Goal: Task Accomplishment & Management: Manage account settings

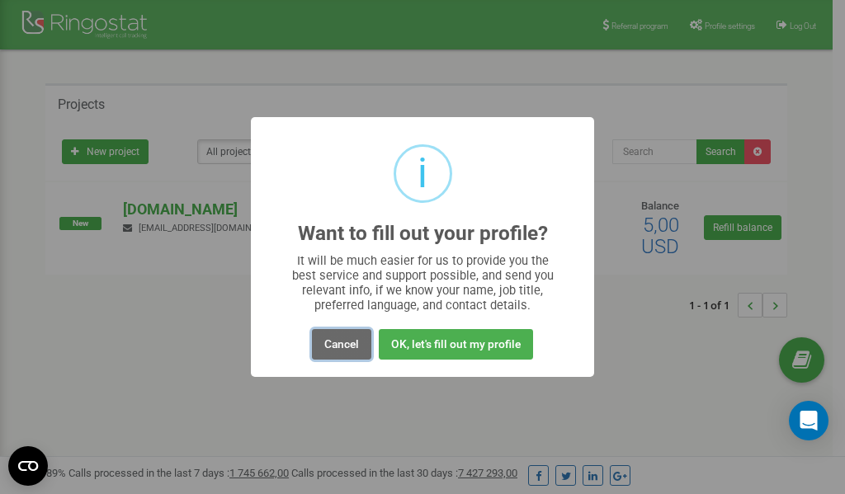
click at [342, 342] on button "Cancel" at bounding box center [341, 344] width 59 height 31
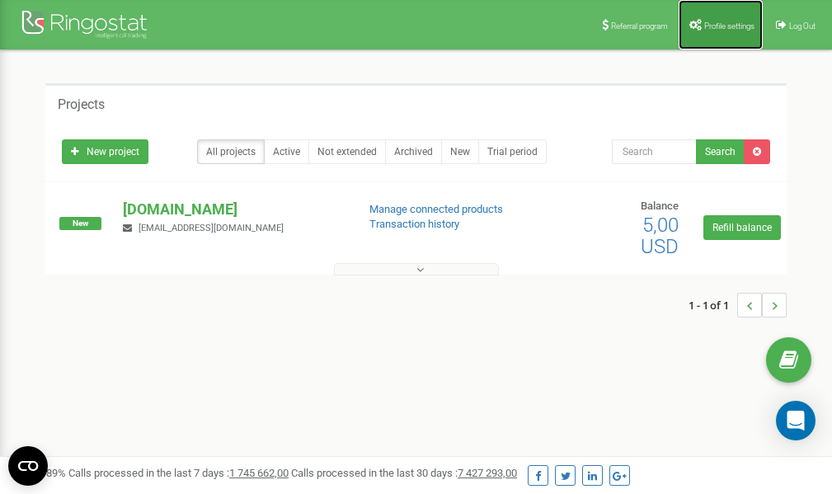
click at [722, 16] on link "Profile settings" at bounding box center [721, 24] width 84 height 49
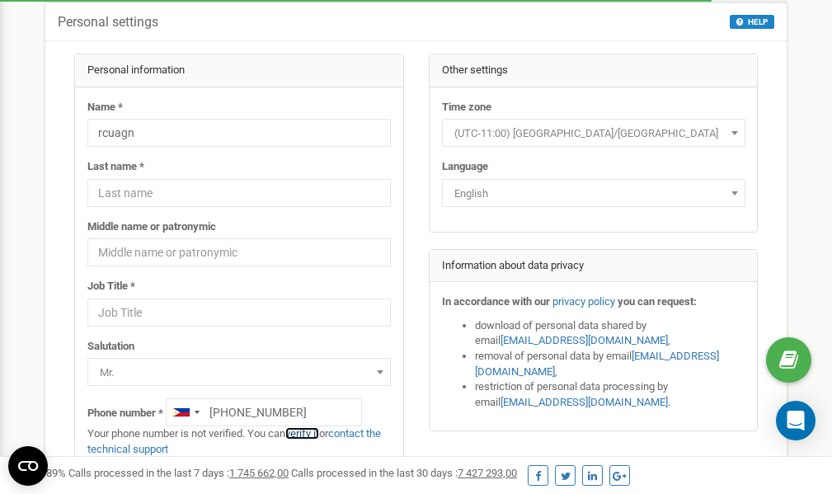
click at [313, 432] on link "verify it" at bounding box center [302, 433] width 34 height 12
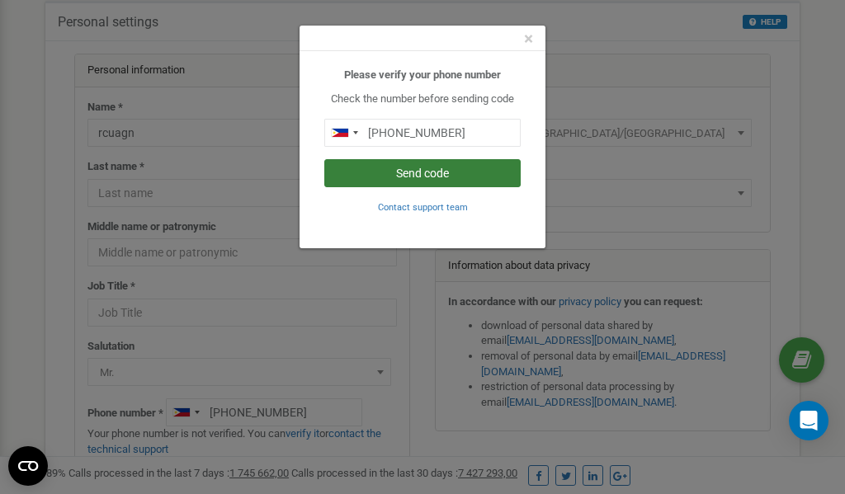
click at [433, 175] on button "Send code" at bounding box center [422, 173] width 196 height 28
